Goal: Use online tool/utility: Utilize a website feature to perform a specific function

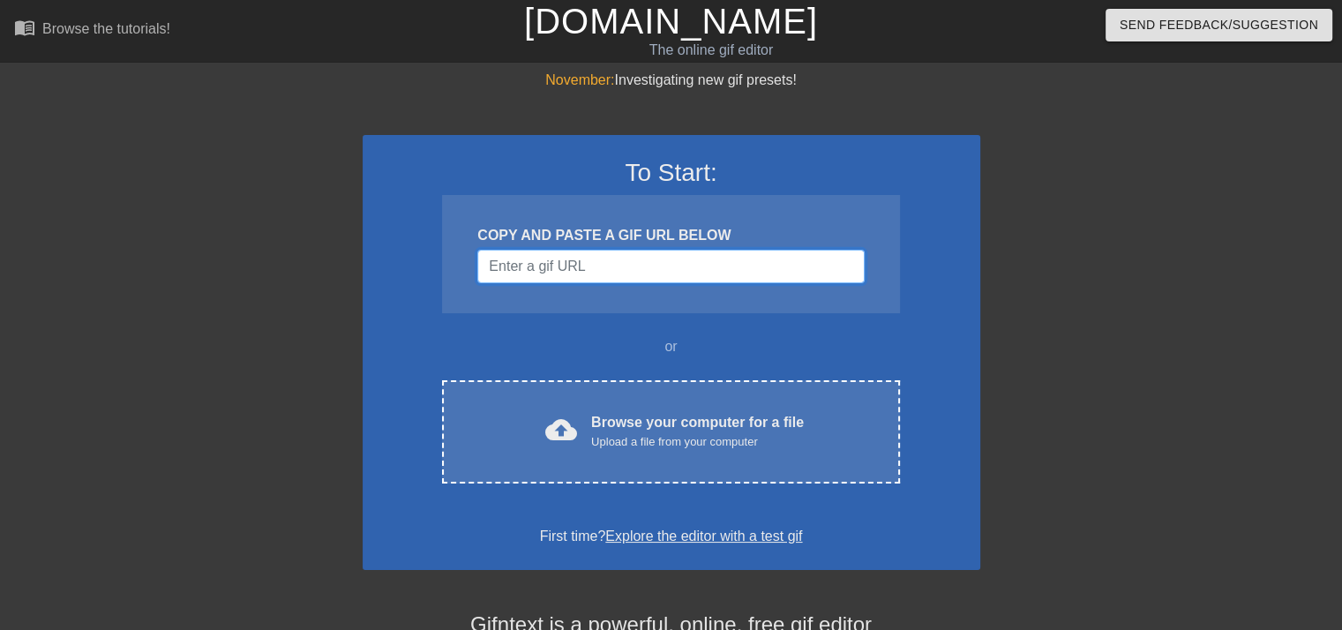
click at [673, 261] on input "Username" at bounding box center [670, 267] width 386 height 34
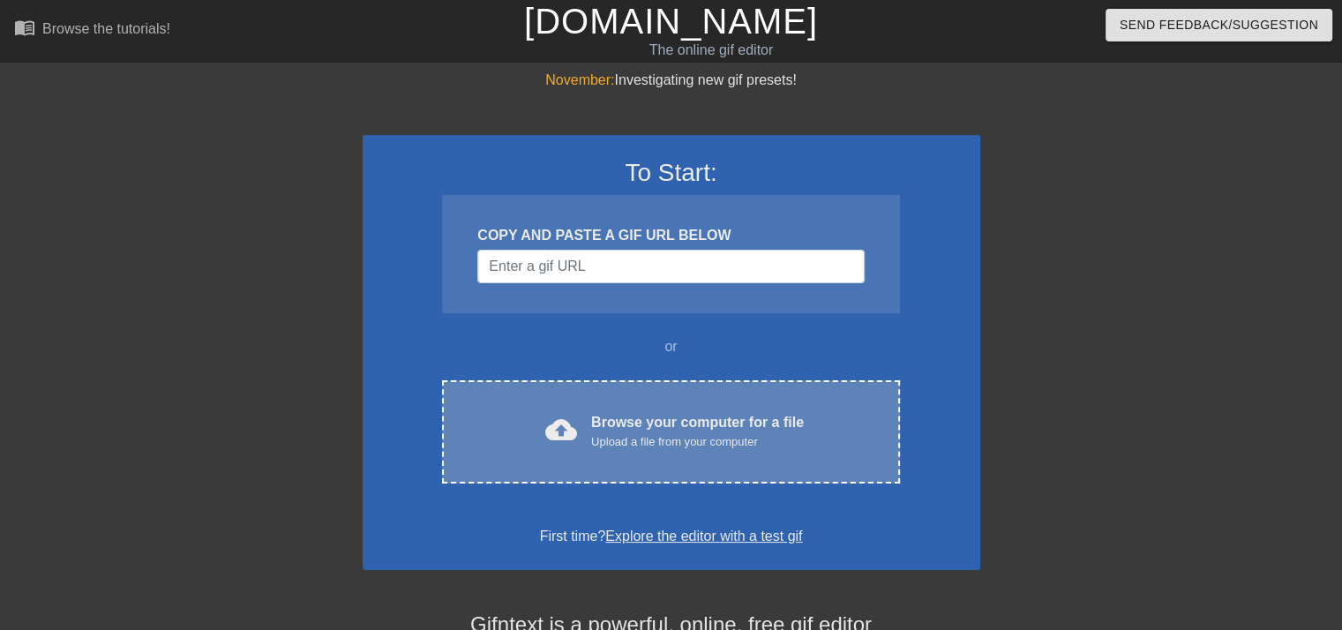
click at [675, 433] on div "Upload a file from your computer" at bounding box center [697, 442] width 213 height 18
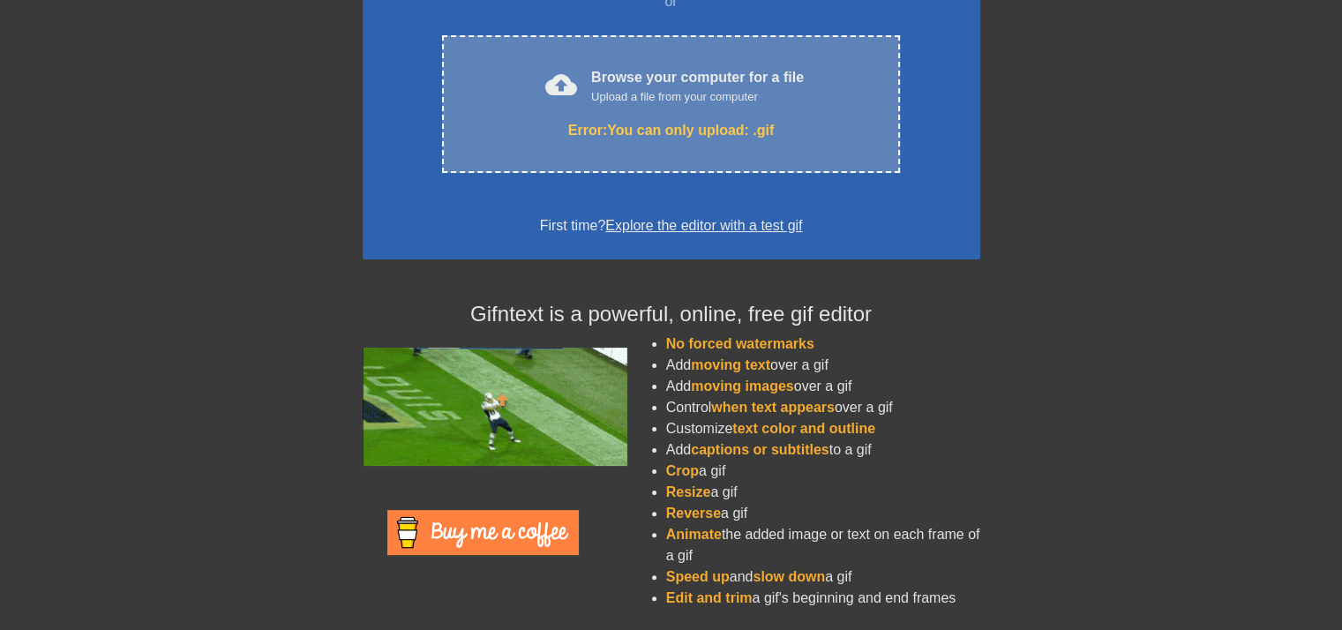
scroll to position [344, 0]
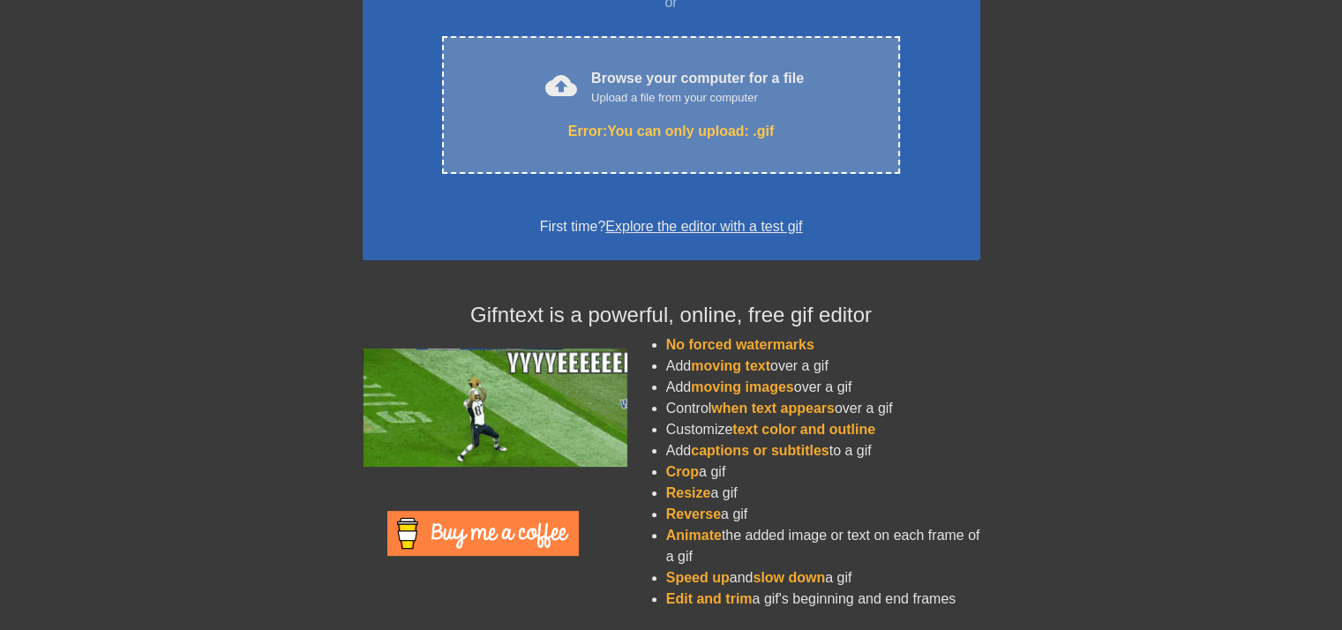
click at [667, 163] on div "cloud_upload Browse your computer for a file Upload a file from your computer E…" at bounding box center [670, 105] width 457 height 138
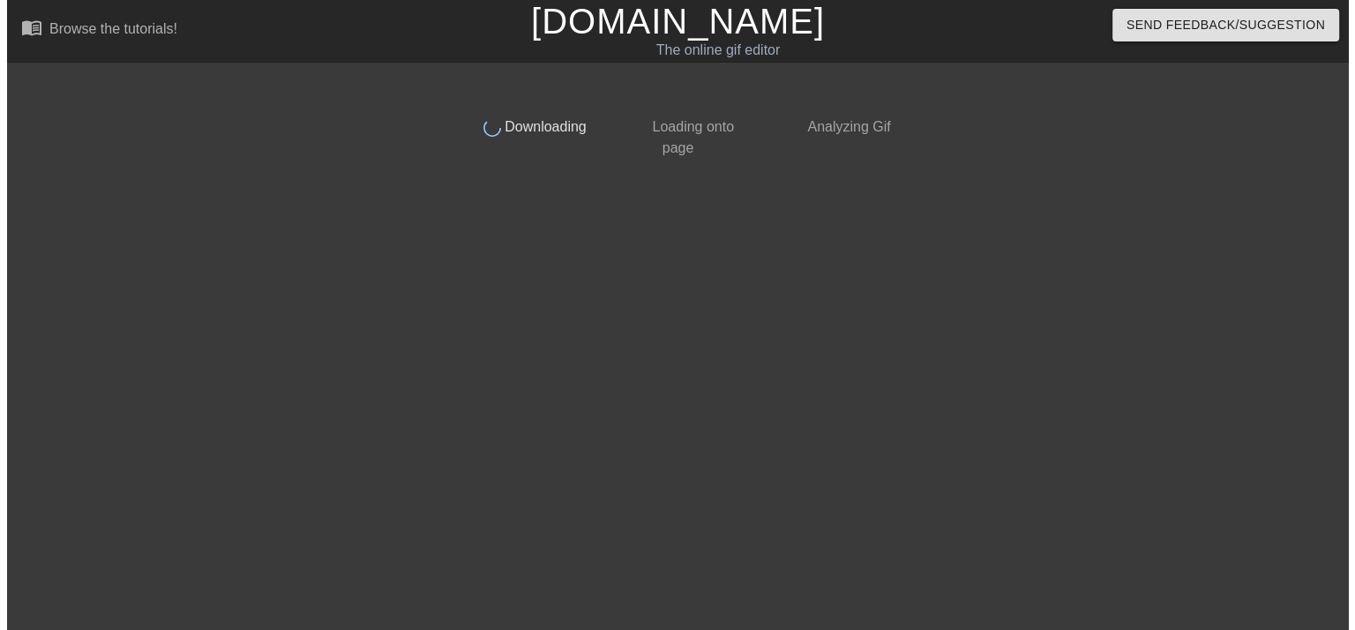
scroll to position [0, 0]
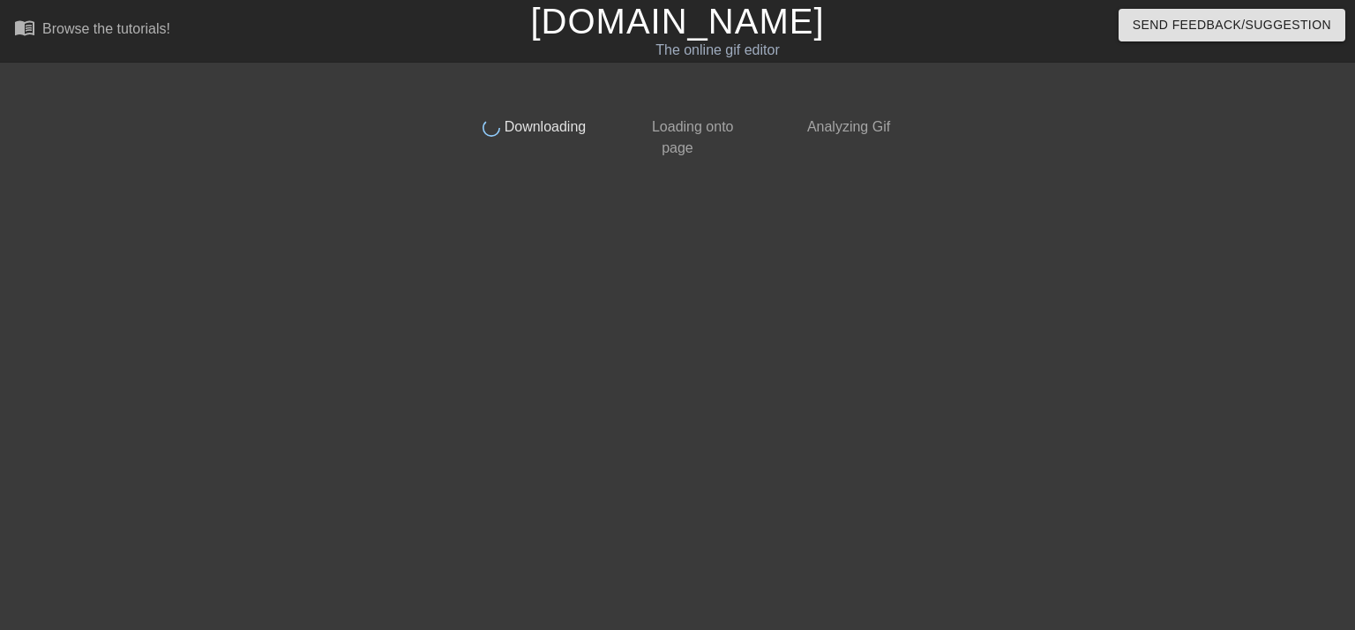
click at [1341, 354] on div "done Downloading done Loading onto page done Analyzing Gif" at bounding box center [677, 334] width 1355 height 529
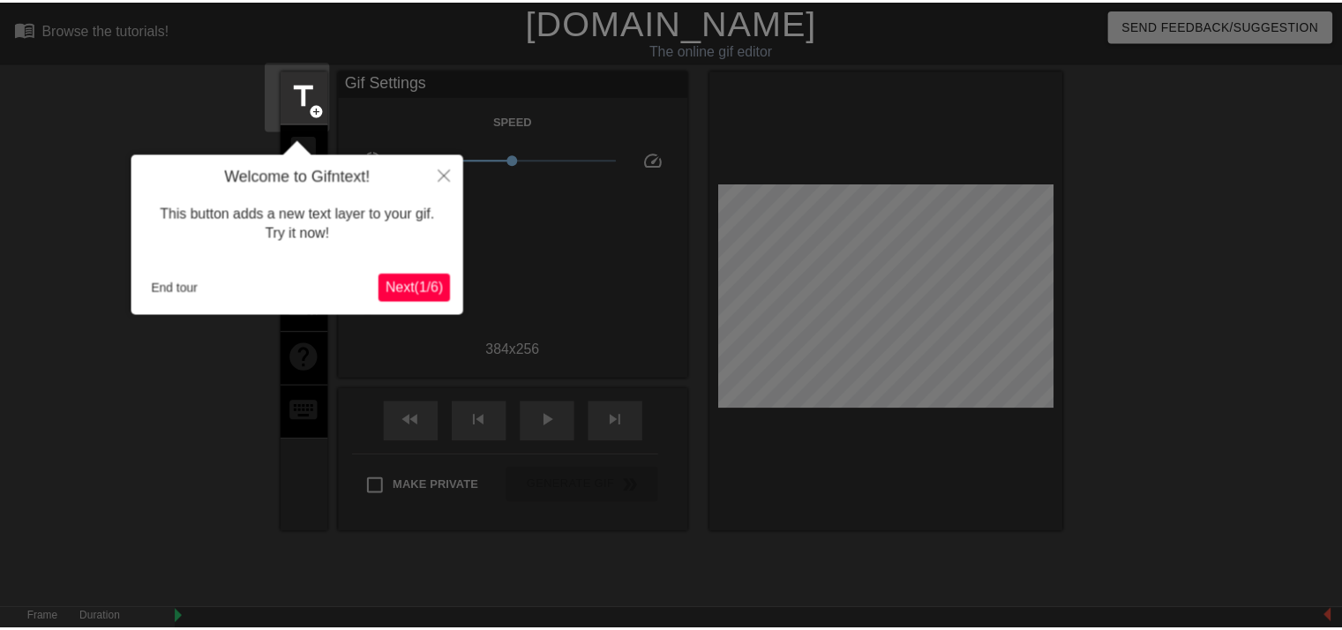
scroll to position [42, 0]
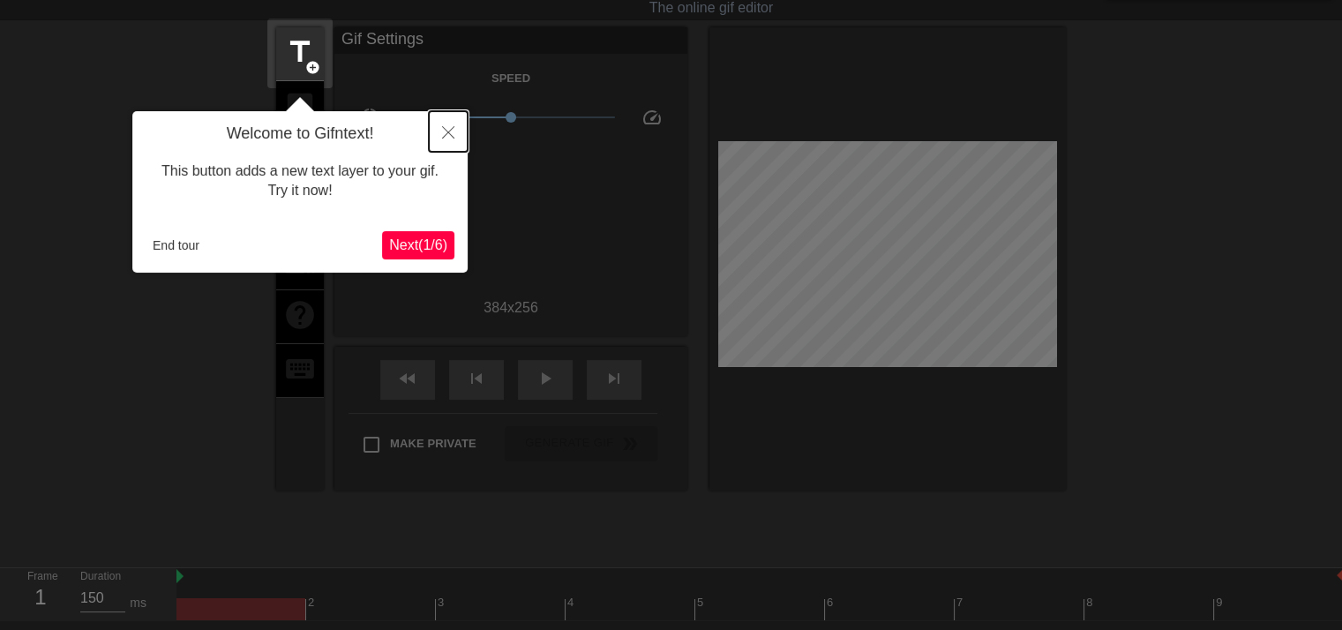
click at [453, 130] on icon "Close" at bounding box center [448, 132] width 12 height 12
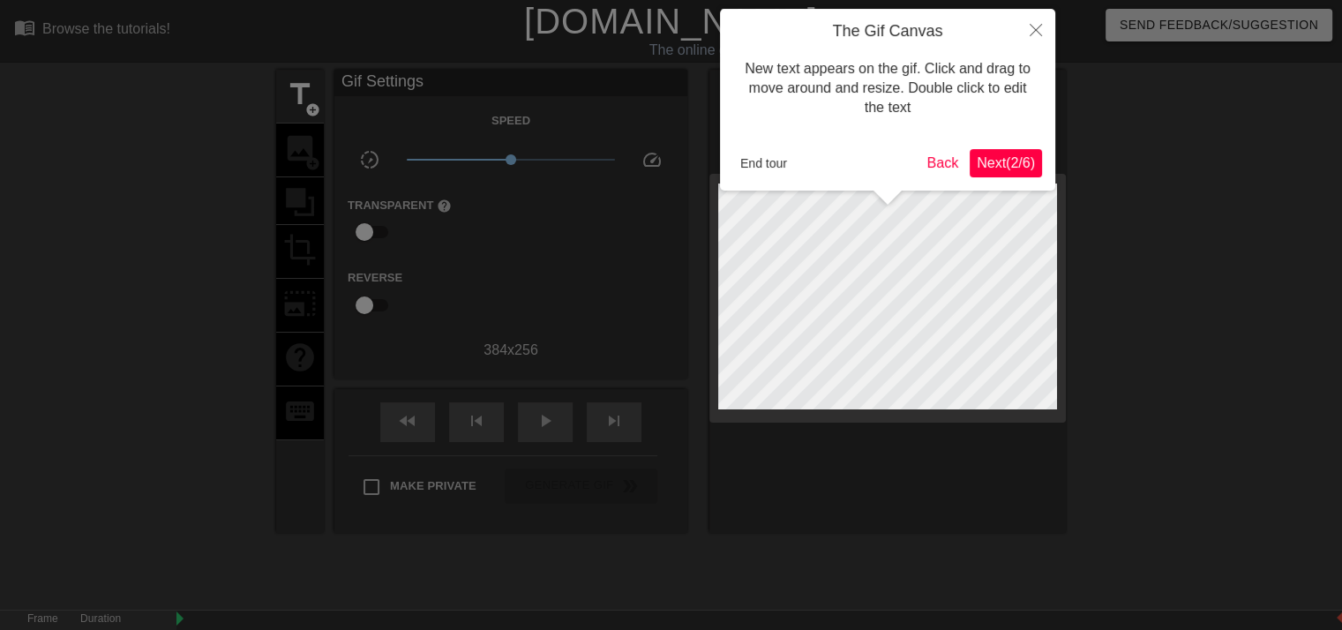
click at [1000, 155] on span "Next ( 2 / 6 )" at bounding box center [1006, 162] width 58 height 15
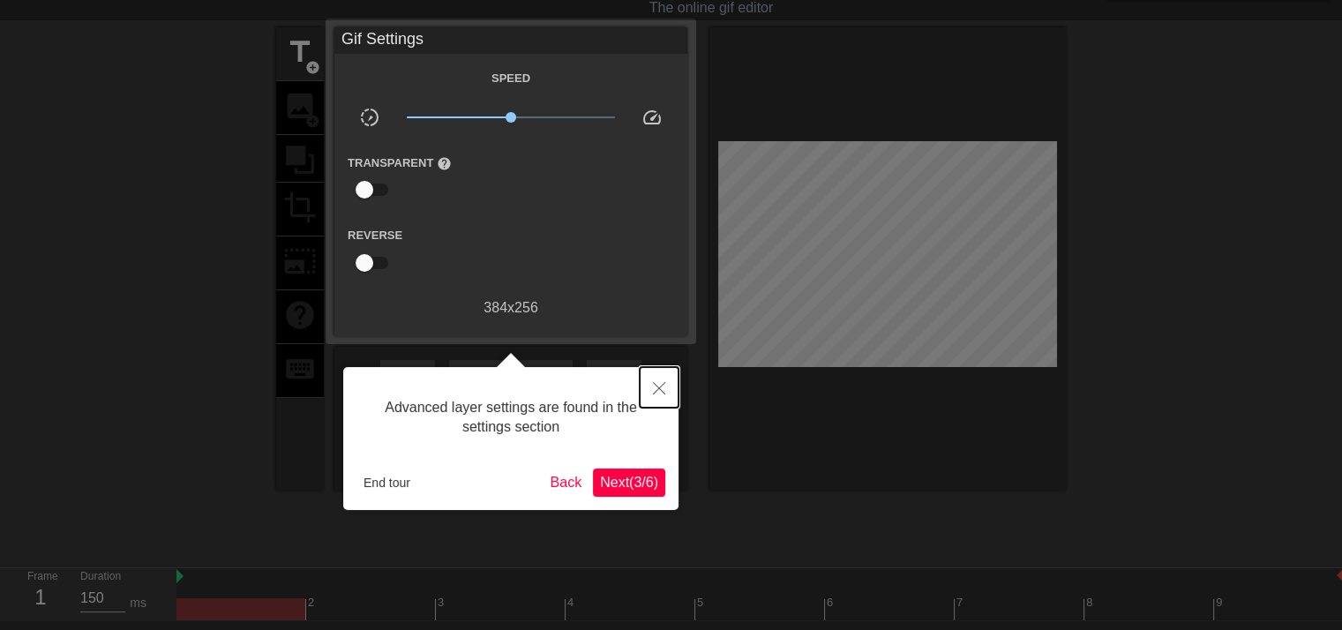
click at [648, 400] on button "Close" at bounding box center [659, 387] width 39 height 41
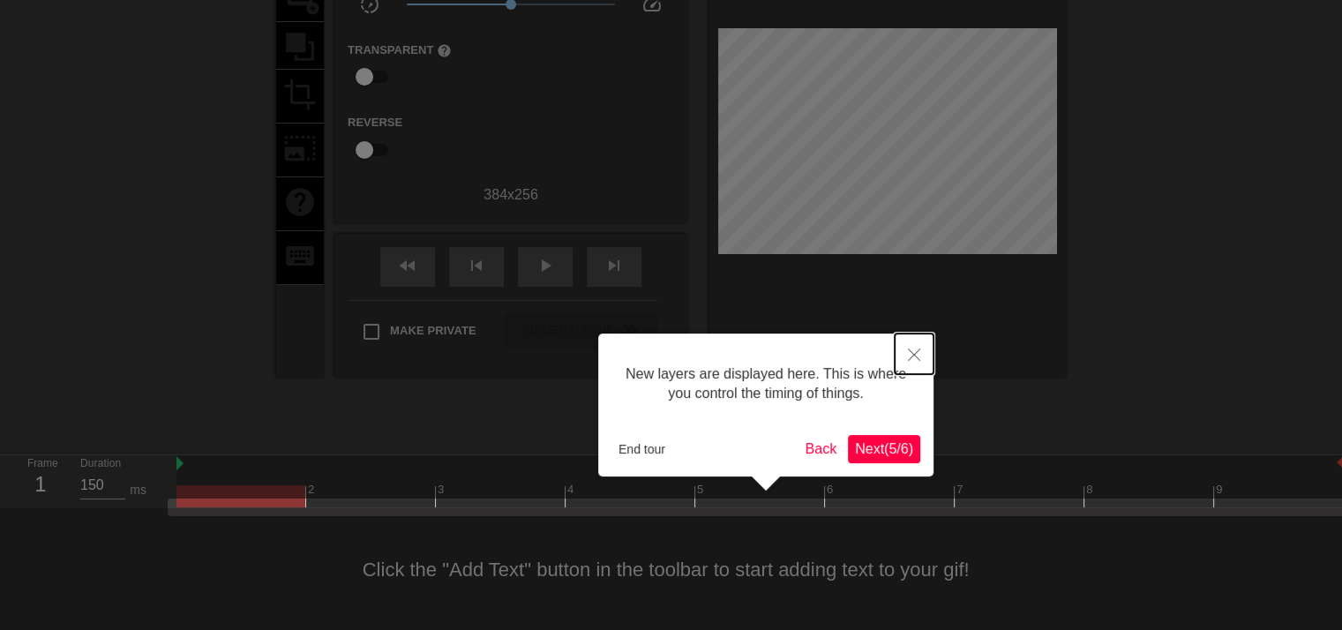
click at [918, 362] on button "Close" at bounding box center [914, 353] width 39 height 41
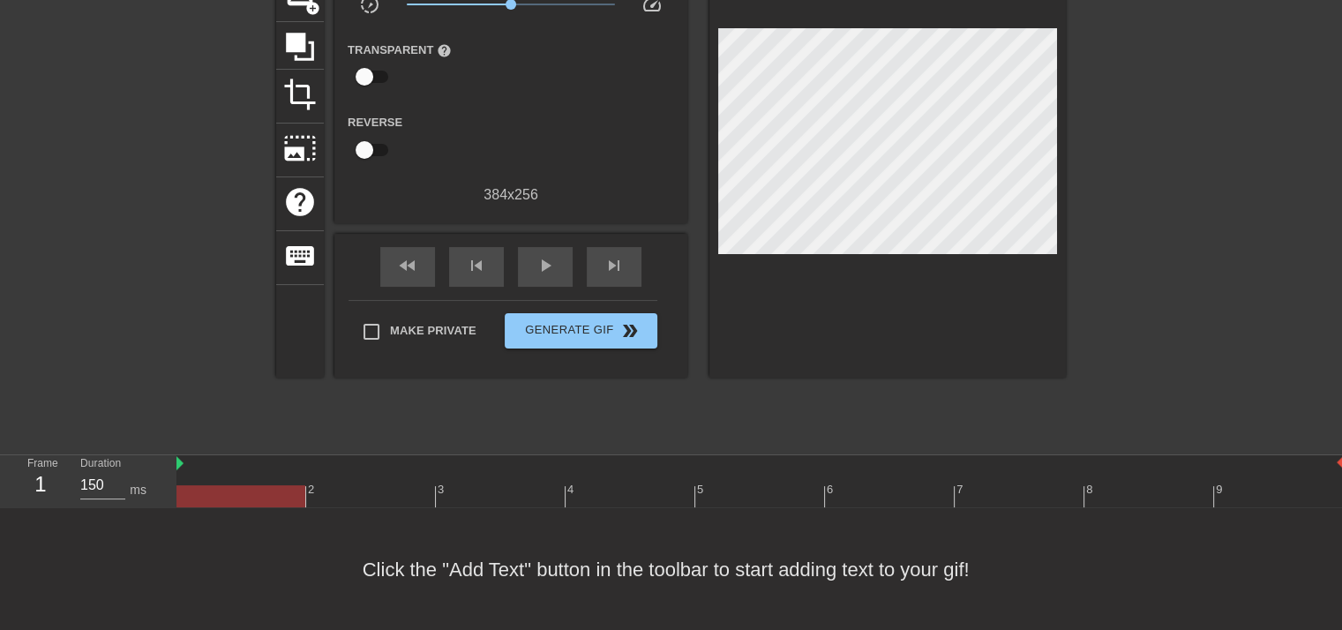
scroll to position [0, 0]
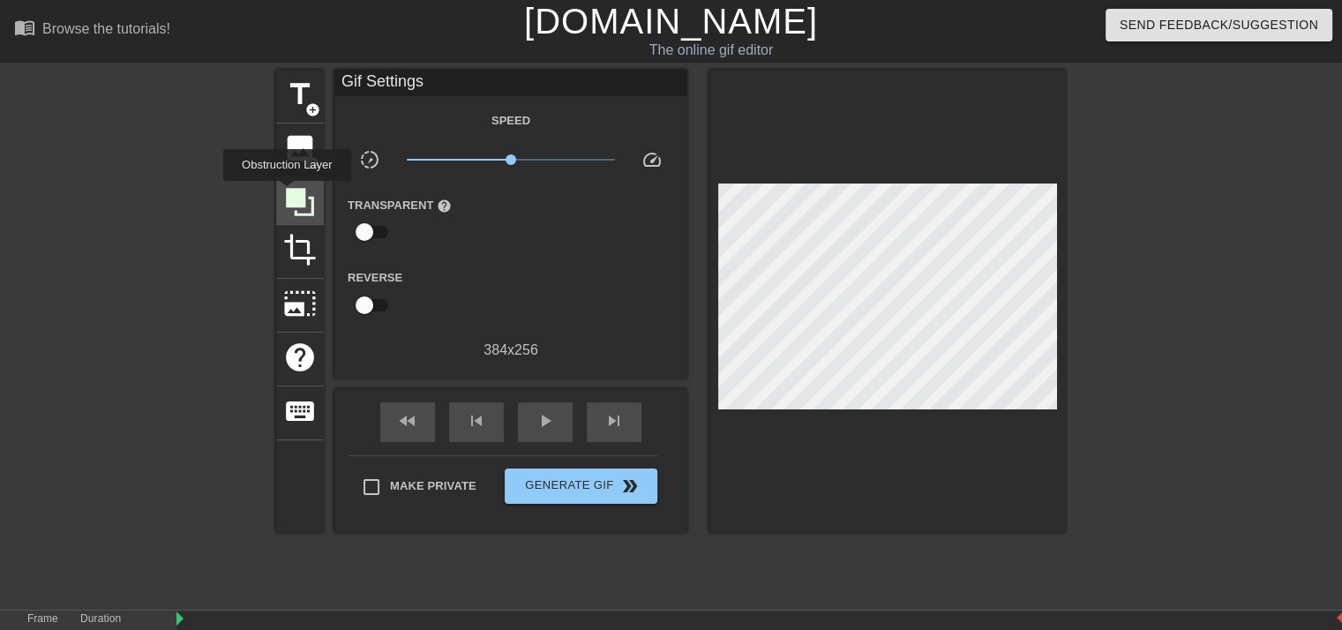
click at [287, 193] on icon at bounding box center [300, 202] width 28 height 28
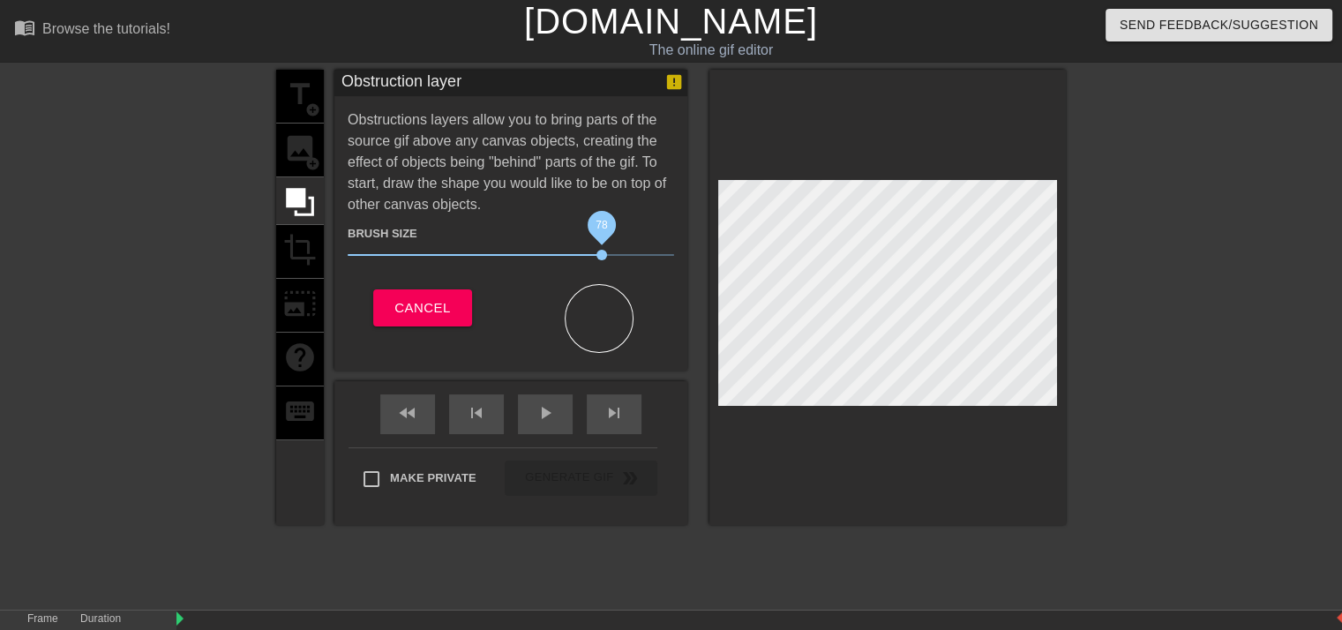
drag, startPoint x: 450, startPoint y: 247, endPoint x: 601, endPoint y: 258, distance: 151.3
click at [601, 258] on span "78" at bounding box center [511, 254] width 326 height 21
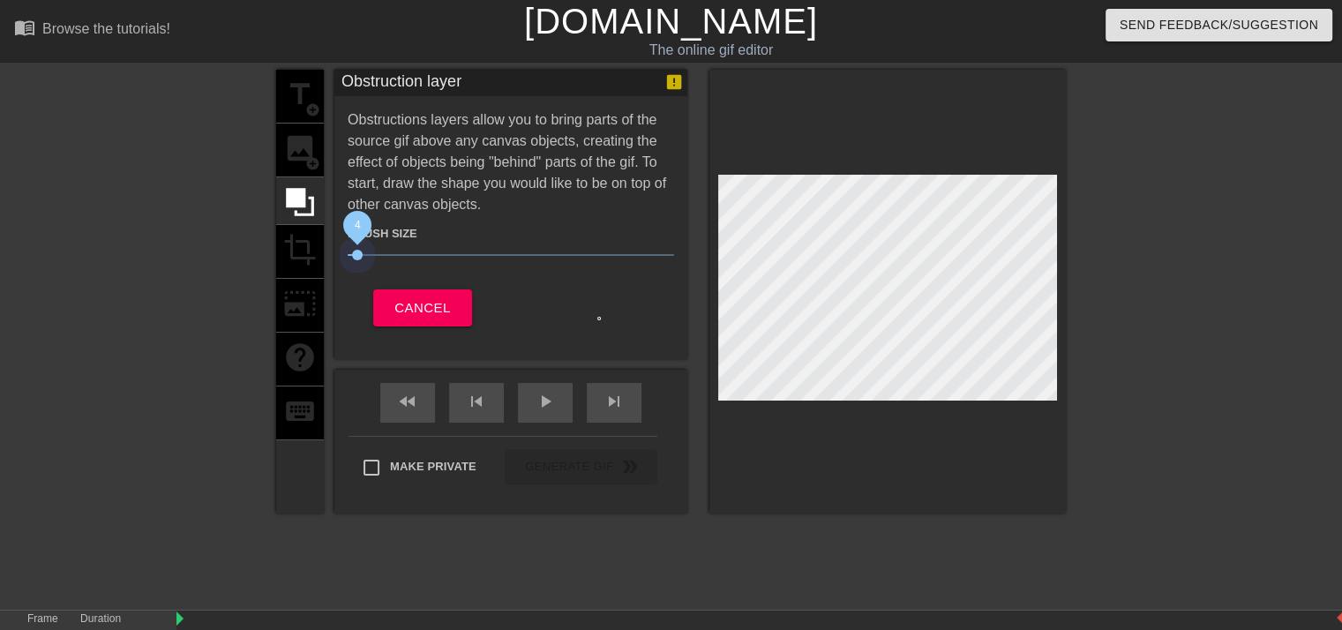
drag, startPoint x: 601, startPoint y: 258, endPoint x: 356, endPoint y: 276, distance: 245.0
click at [356, 276] on div "Brush Size 4 Cancel" at bounding box center [511, 270] width 326 height 111
click at [391, 296] on button "Cancel" at bounding box center [422, 307] width 98 height 37
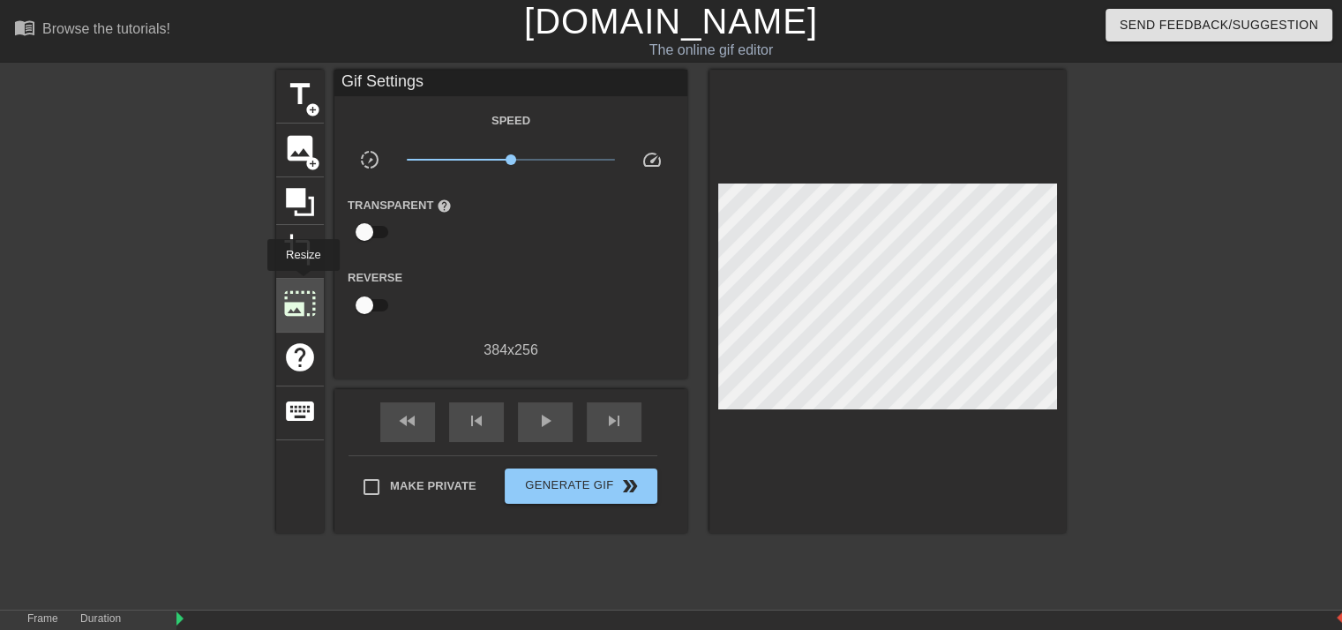
click at [302, 287] on span "photo_size_select_large" at bounding box center [300, 304] width 34 height 34
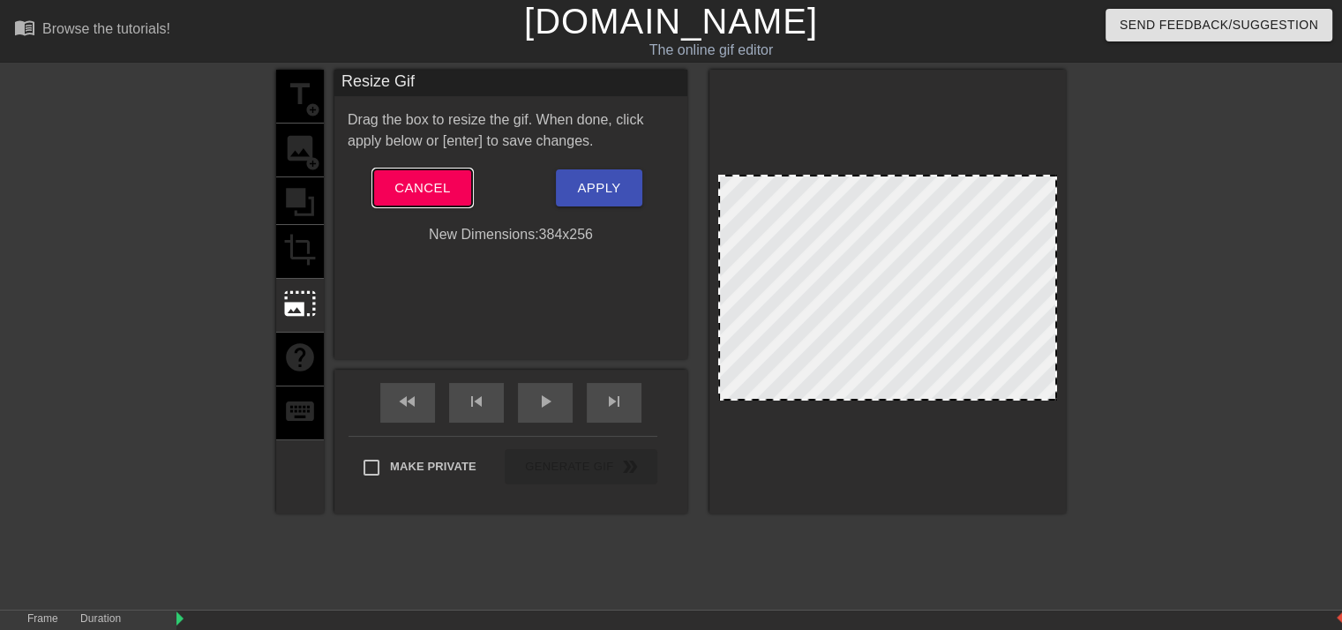
click at [431, 177] on span "Cancel" at bounding box center [422, 187] width 56 height 23
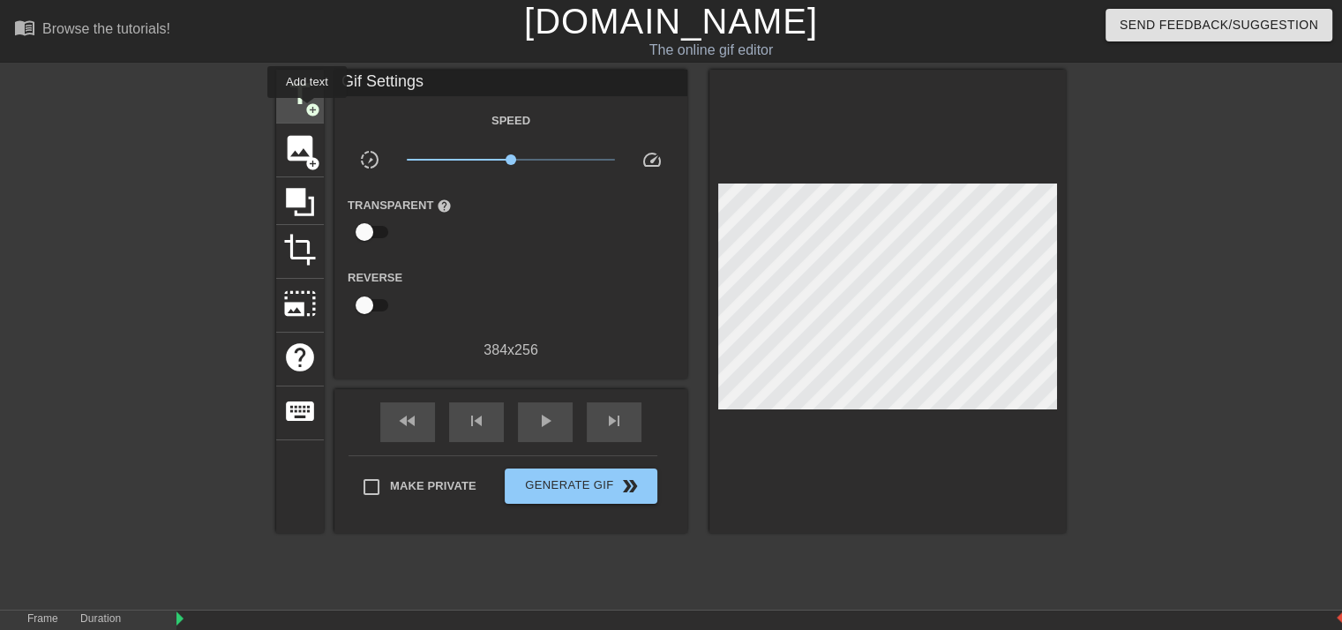
click at [306, 109] on span "add_circle" at bounding box center [312, 109] width 15 height 15
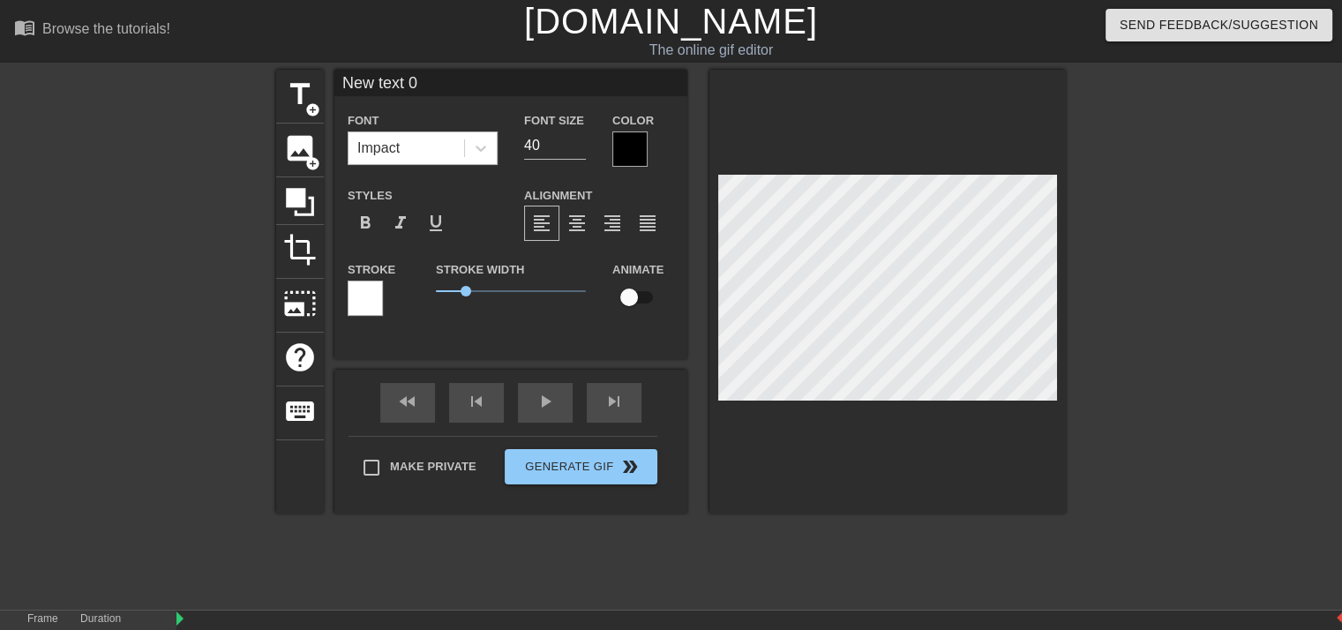
click at [431, 154] on div "Impact" at bounding box center [406, 148] width 116 height 32
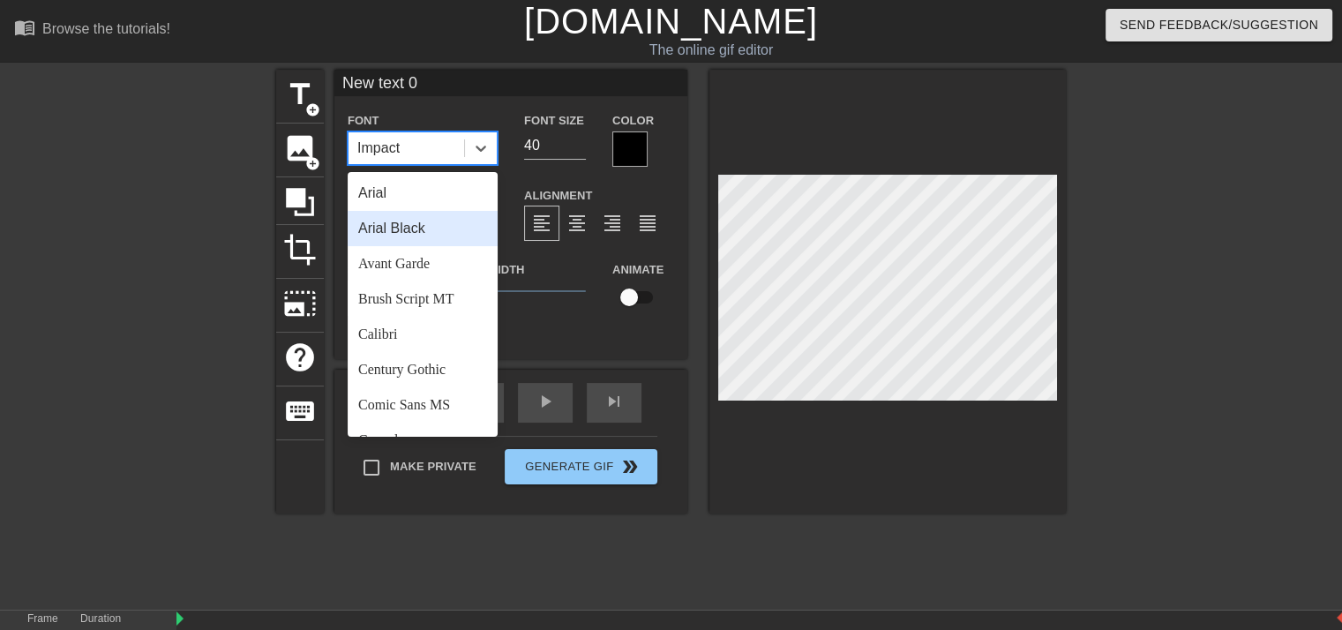
click at [540, 79] on input "New text 0" at bounding box center [510, 83] width 353 height 26
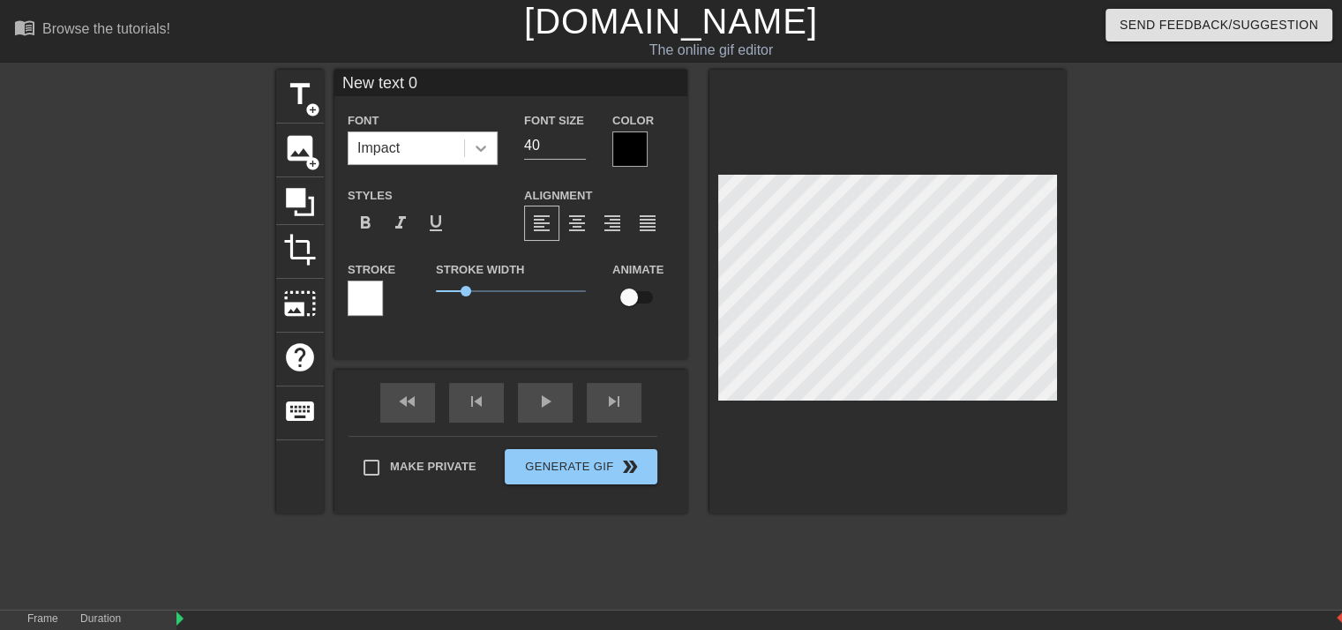
click at [485, 141] on icon at bounding box center [481, 148] width 18 height 18
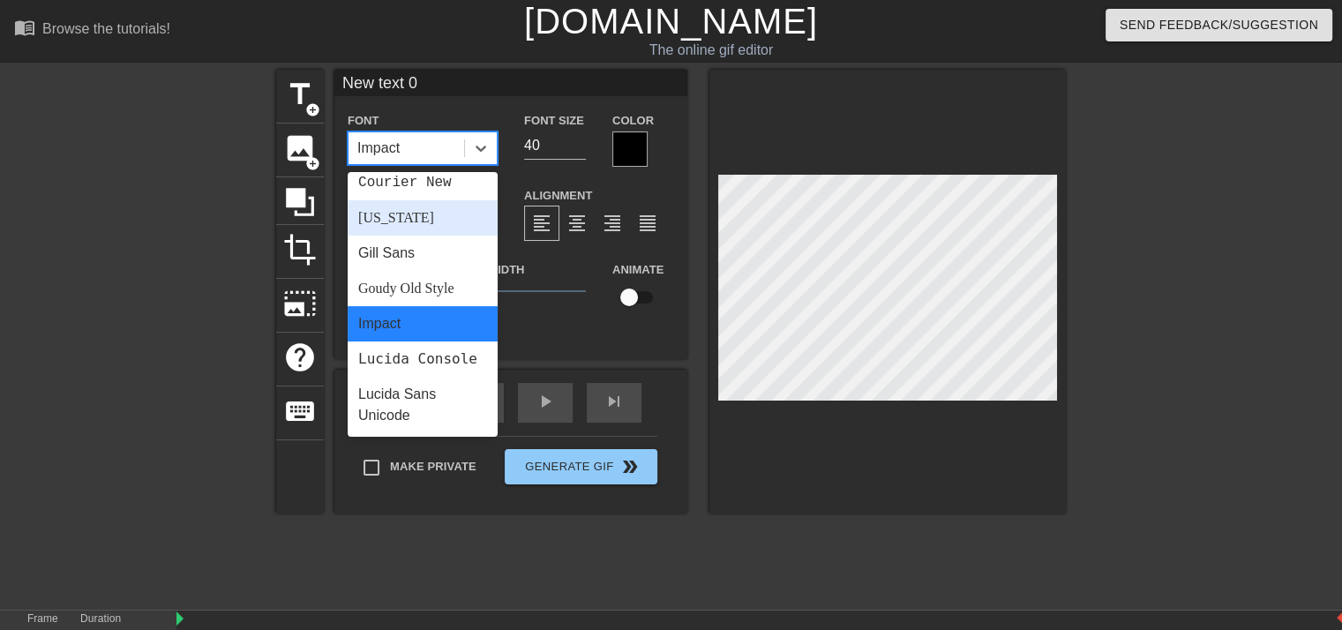
scroll to position [331, 0]
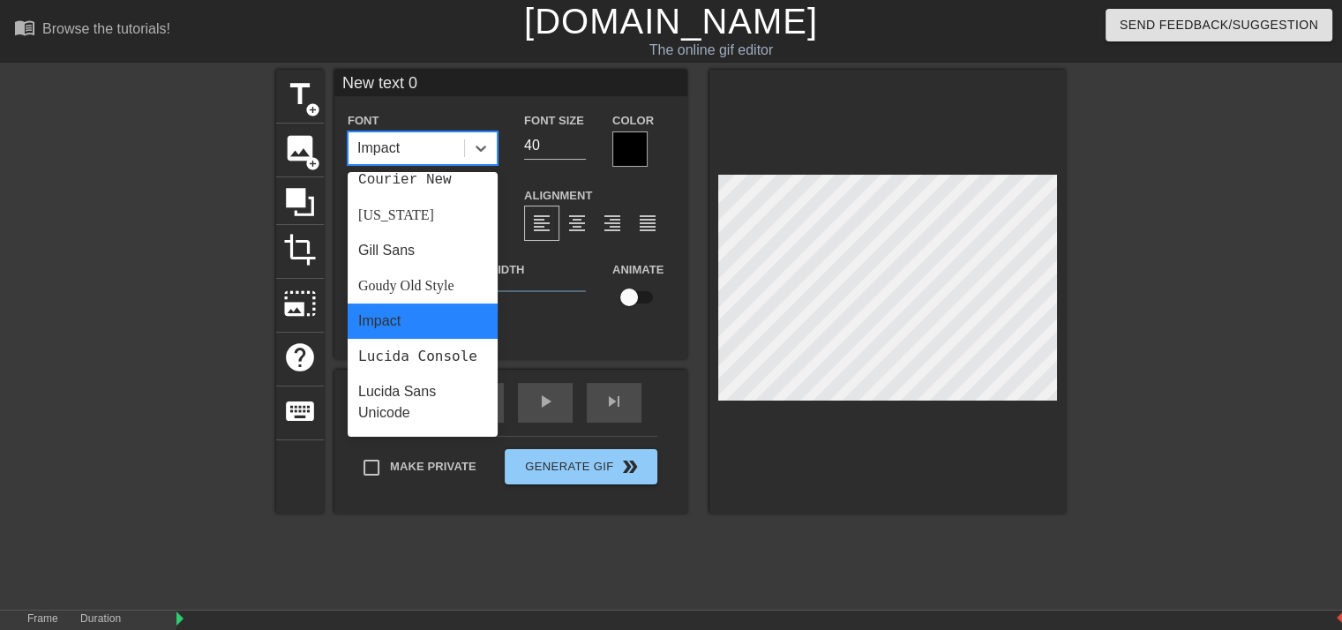
click at [1089, 170] on div at bounding box center [1219, 334] width 265 height 529
